Goal: Task Accomplishment & Management: Manage account settings

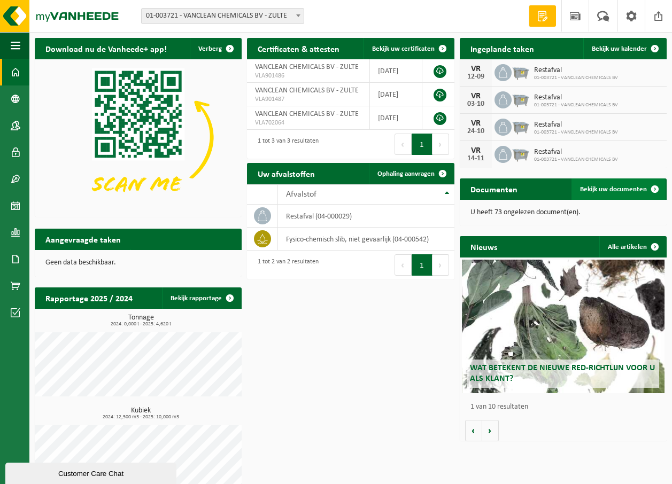
click at [582, 190] on span "Bekijk uw documenten" at bounding box center [613, 189] width 67 height 7
click at [614, 50] on span "Bekijk uw kalender" at bounding box center [619, 48] width 55 height 7
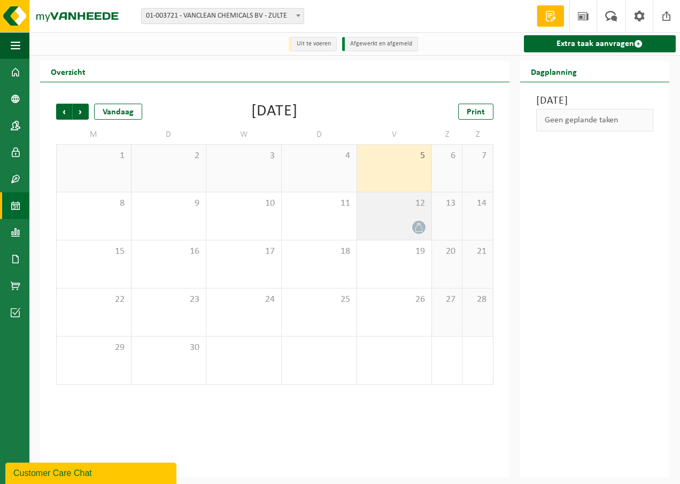
click at [410, 219] on div "12" at bounding box center [394, 216] width 75 height 48
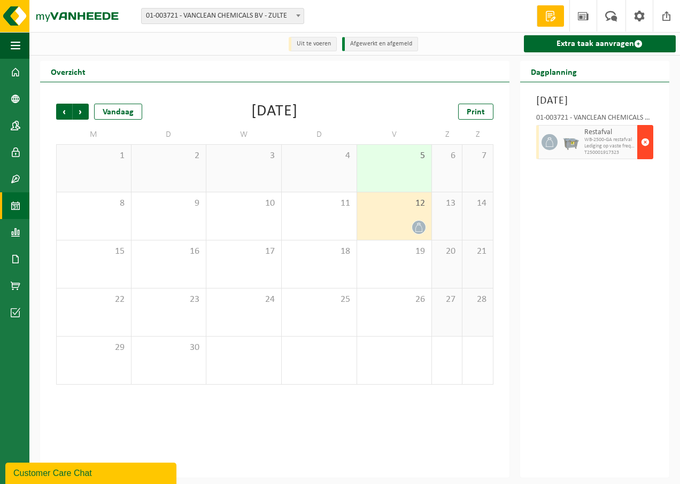
click at [644, 153] on span "button" at bounding box center [645, 142] width 9 height 21
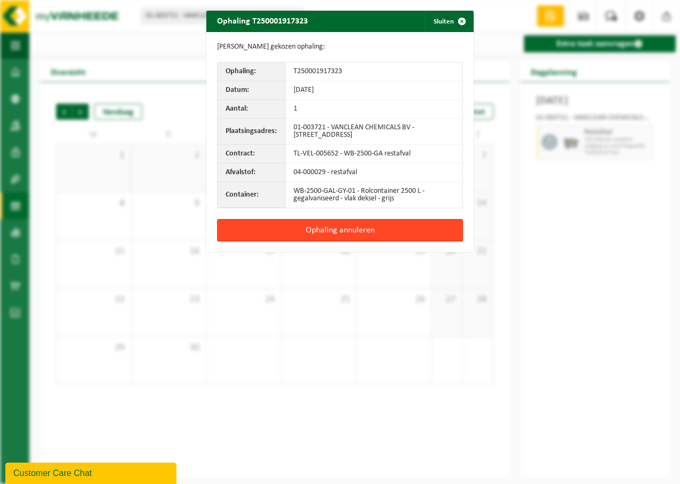
click at [285, 229] on button "Ophaling annuleren" at bounding box center [340, 230] width 246 height 22
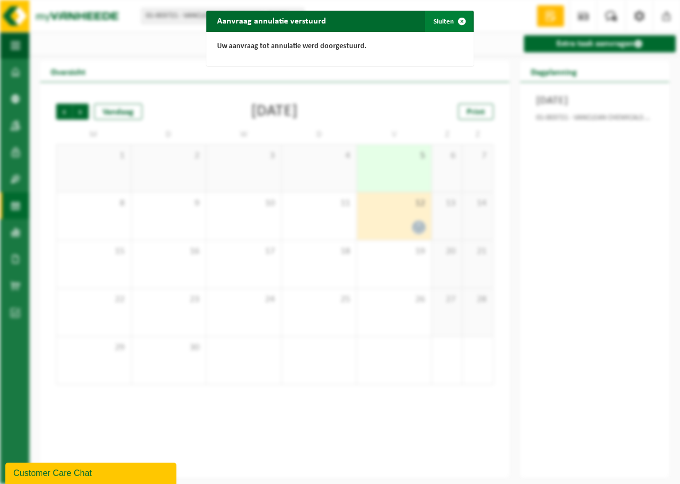
click at [434, 20] on button "Sluiten" at bounding box center [449, 21] width 48 height 21
